Goal: Communication & Community: Connect with others

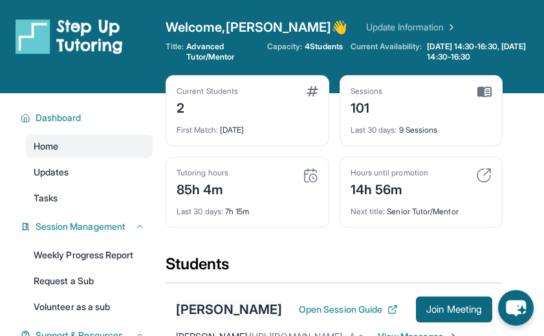
click at [220, 311] on div "[PERSON_NAME]" at bounding box center [229, 309] width 106 height 18
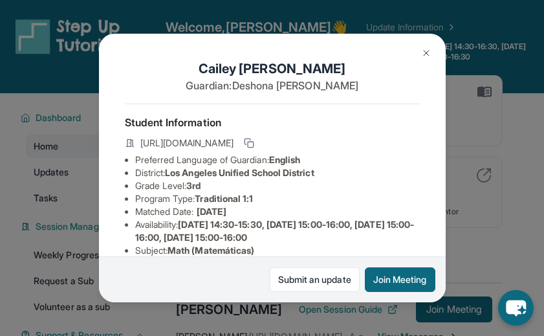
click at [428, 50] on img at bounding box center [426, 53] width 10 height 10
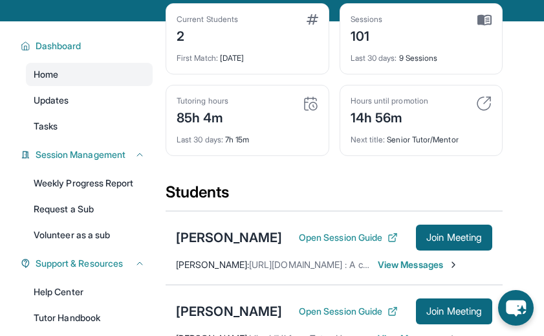
scroll to position [72, 0]
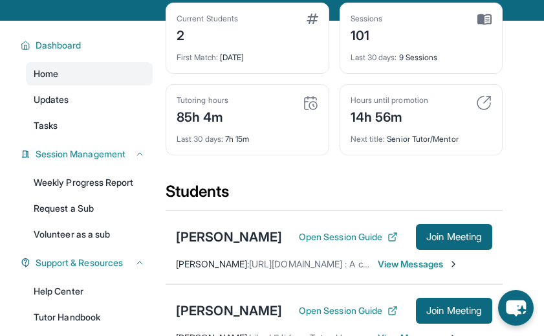
click at [399, 266] on span "View Messages" at bounding box center [418, 264] width 81 height 13
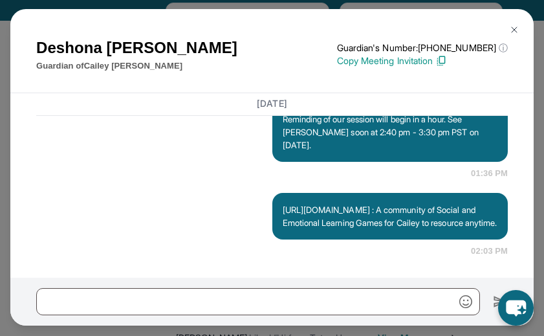
scroll to position [7155, 0]
click at [514, 30] on img at bounding box center [514, 30] width 10 height 10
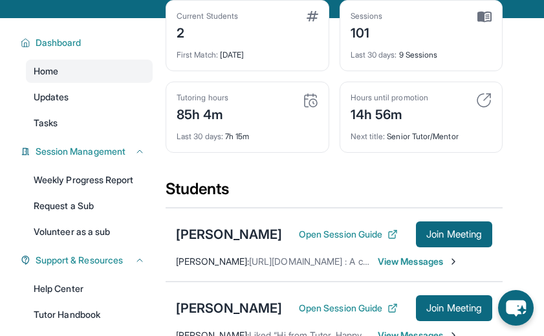
scroll to position [86, 0]
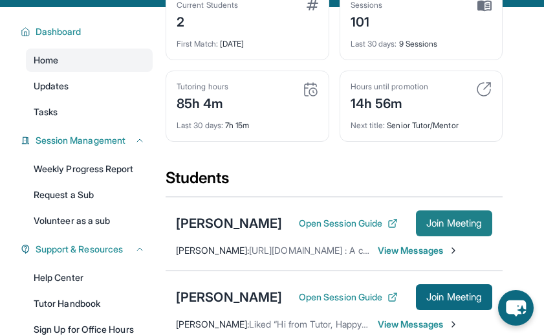
click at [441, 223] on span "Join Meeting" at bounding box center [454, 223] width 56 height 8
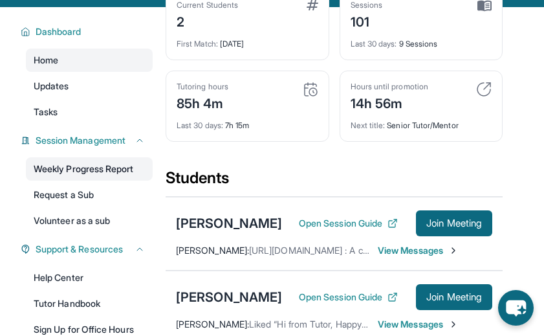
click at [57, 174] on link "Weekly Progress Report" at bounding box center [89, 168] width 127 height 23
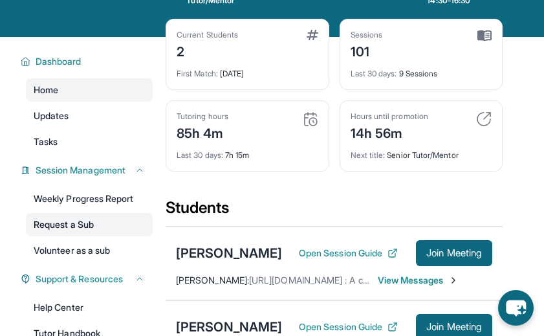
scroll to position [54, 0]
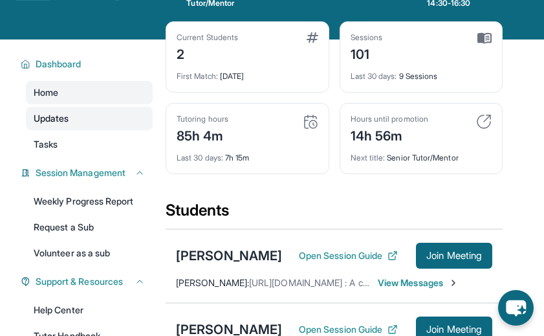
click at [61, 120] on span "Updates" at bounding box center [52, 118] width 36 height 13
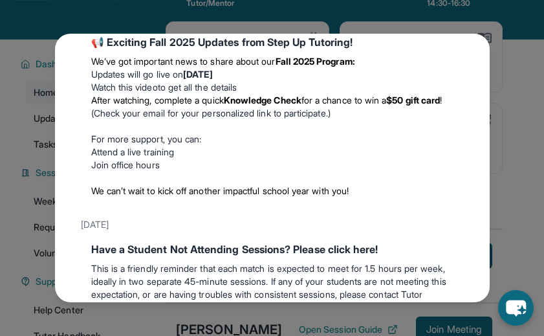
scroll to position [235, 0]
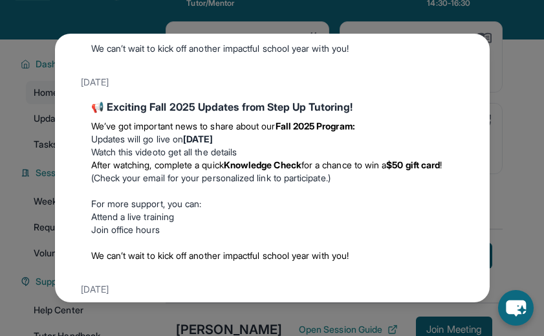
click at [520, 46] on div "Updates [DATE] Fall 2025 Program Updates 🎉 We’ve got important news to share ab…" at bounding box center [272, 168] width 544 height 336
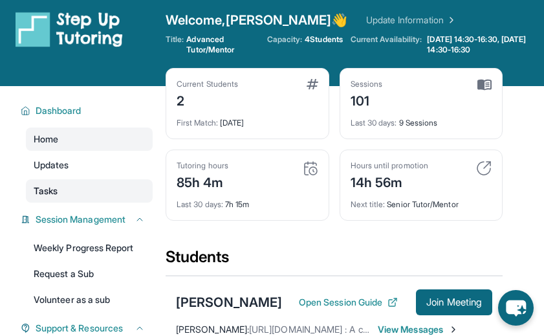
scroll to position [0, 0]
